Goal: Find specific page/section: Find specific page/section

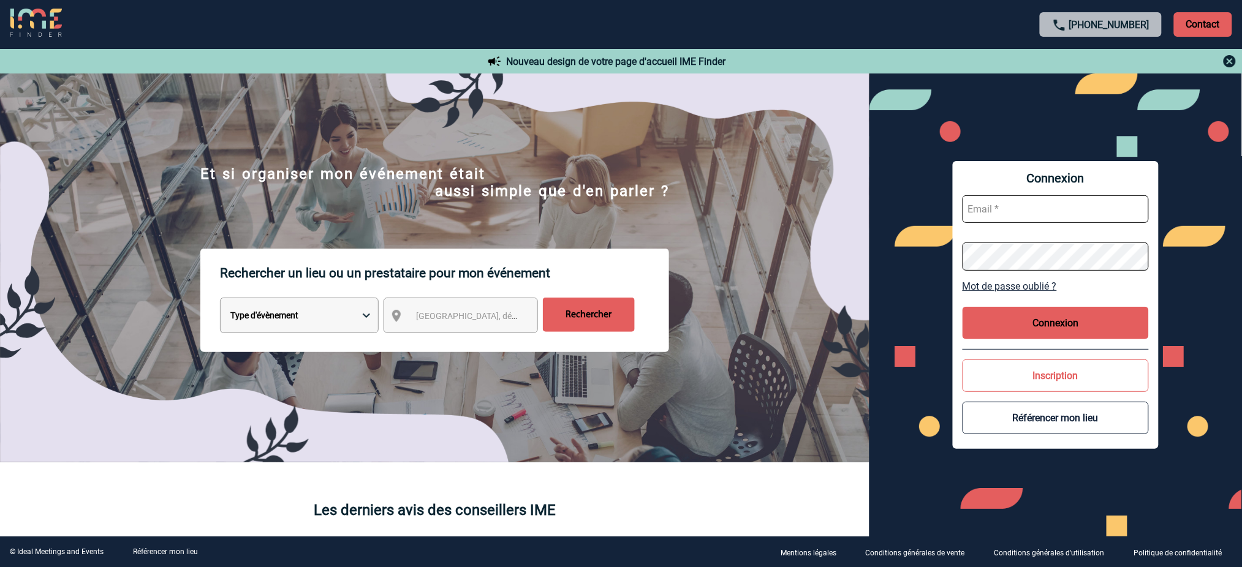
type input "mnoblet@ime-groupe.com"
drag, startPoint x: 1079, startPoint y: 316, endPoint x: 1027, endPoint y: 291, distance: 57.8
click at [1077, 317] on button "Connexion" at bounding box center [1055, 323] width 186 height 32
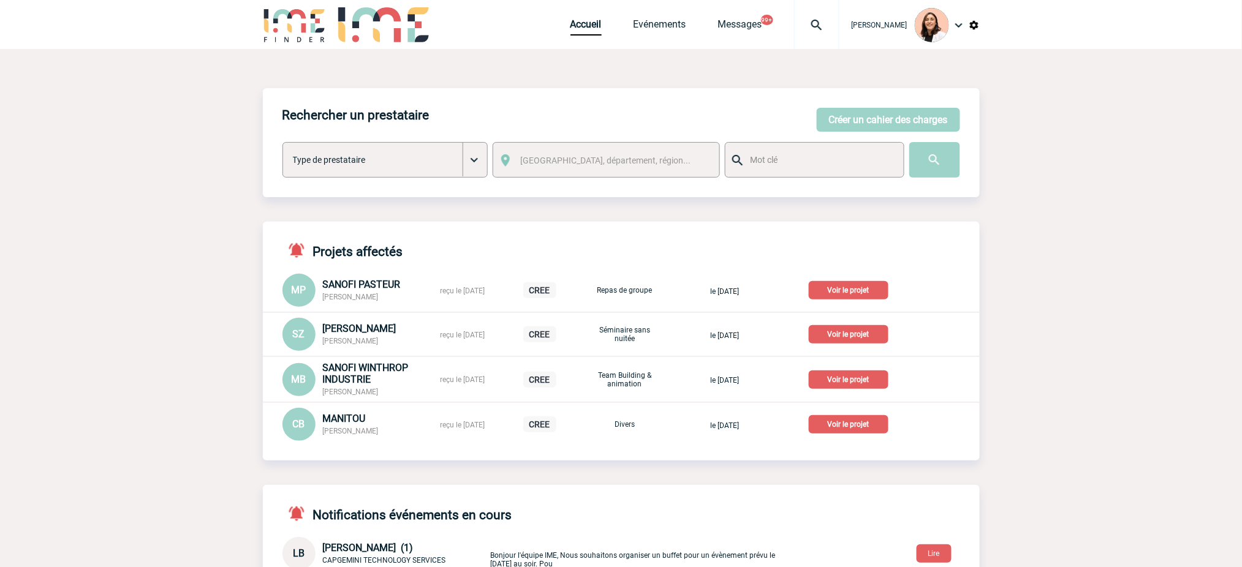
click at [808, 21] on img at bounding box center [816, 25] width 44 height 15
click at [786, 98] on input "search" at bounding box center [758, 94] width 168 height 18
paste input "2000425384"
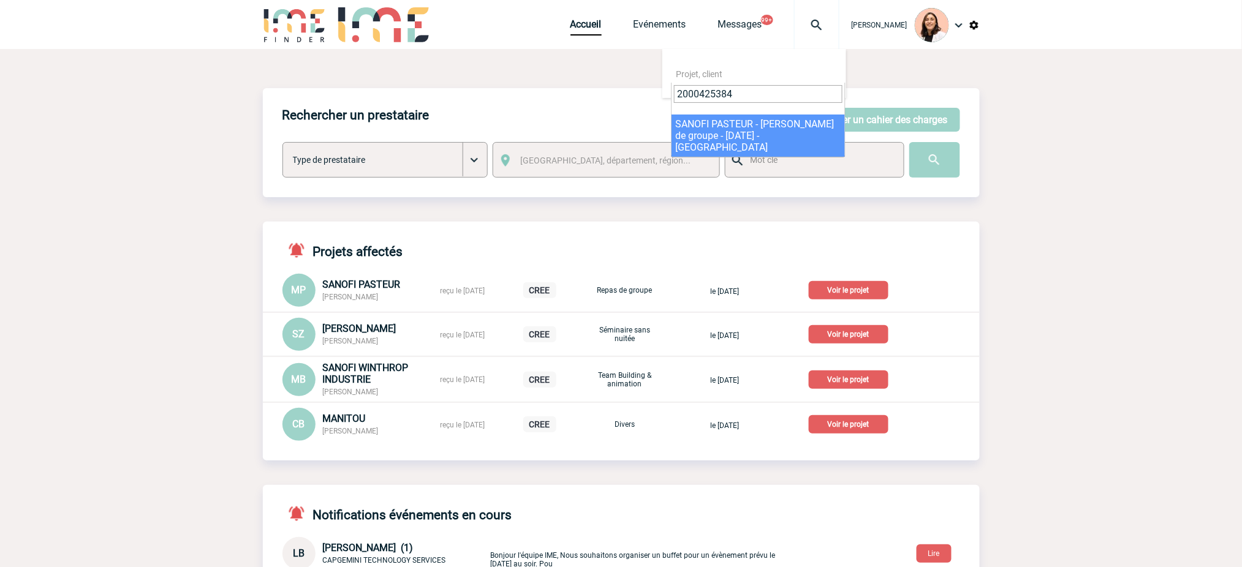
type input "2000425384"
select select "24885"
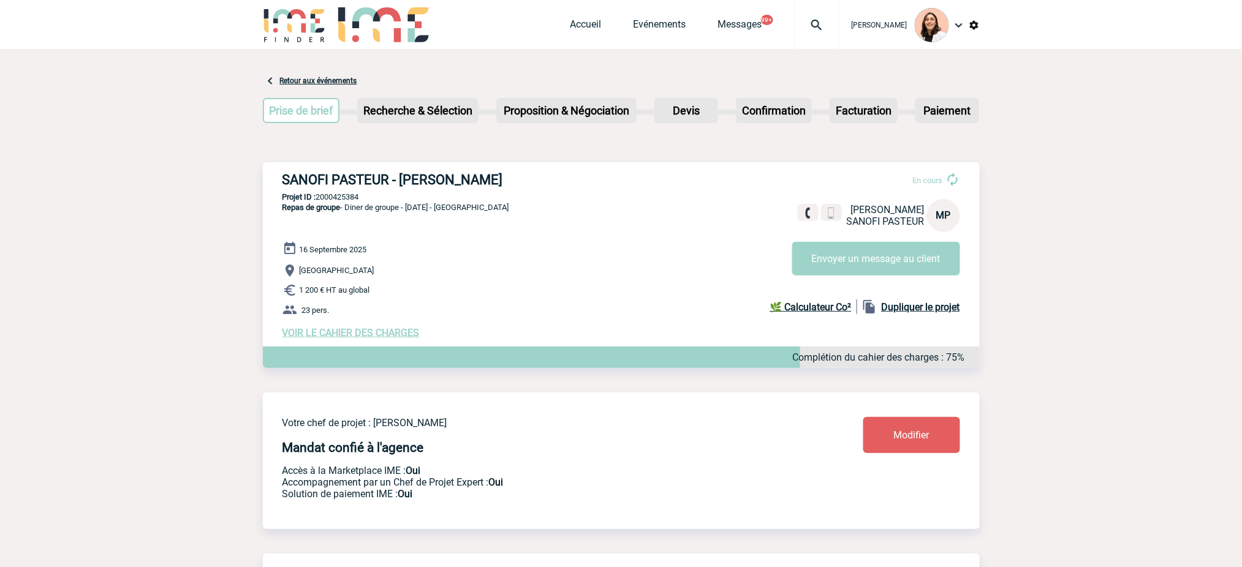
click at [507, 167] on div "SANOFI PASTEUR - Myriam PAPADAKIS En cours Myriam PAPADAKIS SANOFI PASTEUR MP E…" at bounding box center [621, 255] width 717 height 186
drag, startPoint x: 522, startPoint y: 177, endPoint x: 265, endPoint y: 175, distance: 257.9
click at [265, 175] on div "SANOFI PASTEUR - Myriam PAPADAKIS En cours Myriam PAPADAKIS SANOFI PASTEUR MP E…" at bounding box center [621, 255] width 717 height 186
copy h3 "SANOFI PASTEUR - Myriam PAPADAKIS"
click at [345, 197] on p "Projet ID : 2000425384" at bounding box center [621, 196] width 717 height 9
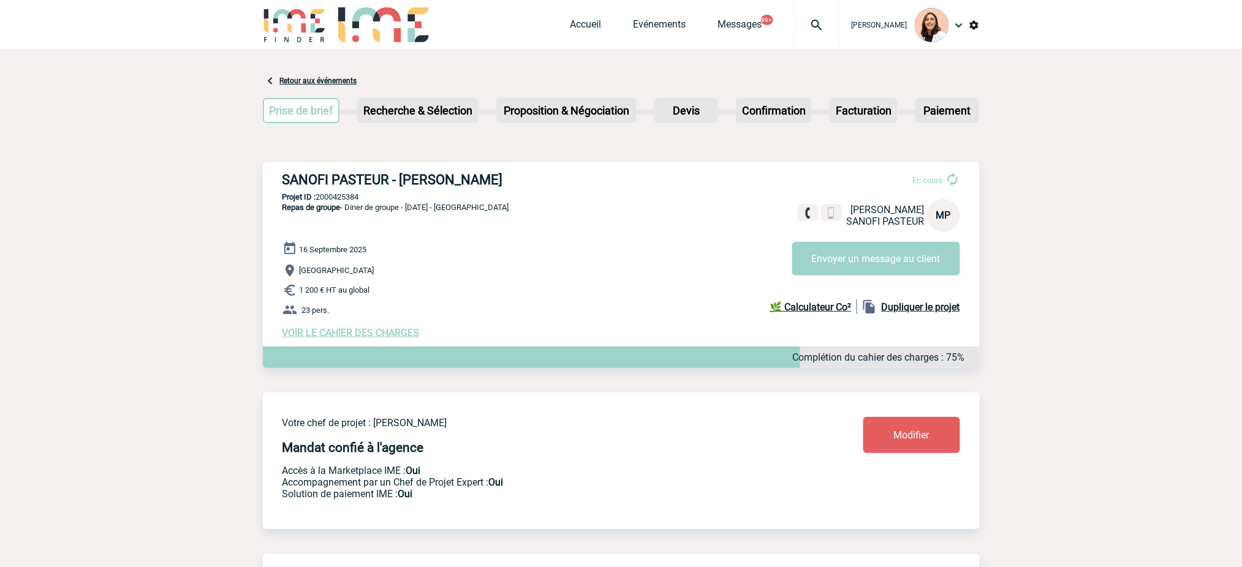
click at [345, 197] on p "Projet ID : 2000425384" at bounding box center [621, 196] width 717 height 9
copy p "2000425384"
click at [410, 334] on span "VOIR LE CAHIER DES CHARGES" at bounding box center [350, 333] width 137 height 12
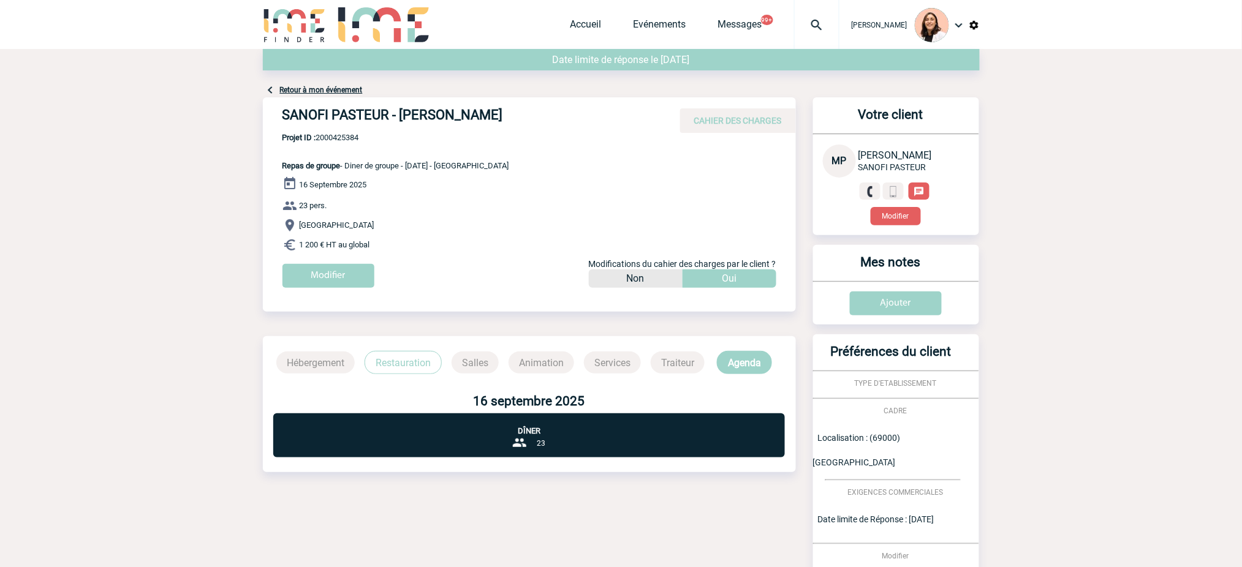
drag, startPoint x: 385, startPoint y: 254, endPoint x: 347, endPoint y: 164, distance: 97.4
click at [347, 164] on div "SANOFI PASTEUR - Myriam PAPADAKIS CAHIER DES CHARGES SANOFI PASTEUR - Myriam PA…" at bounding box center [529, 197] width 533 height 200
copy div "Diner de groupe - Mardi 16 septembre - Lyon 16 Septembre 2025 23 pers. Lyon 1 2…"
